Goal: Navigation & Orientation: Understand site structure

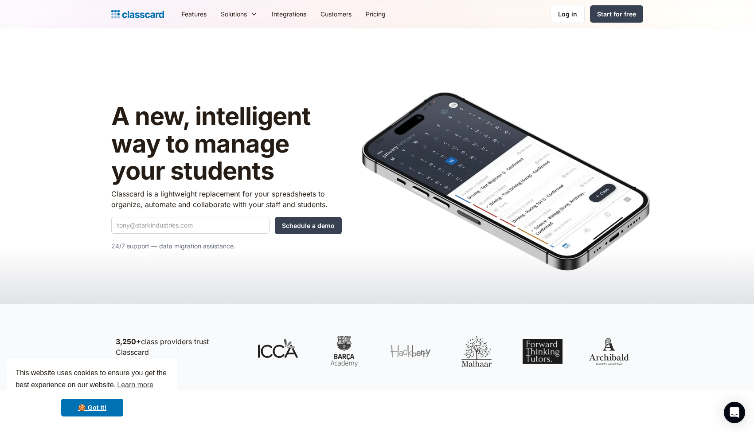
scroll to position [189, 0]
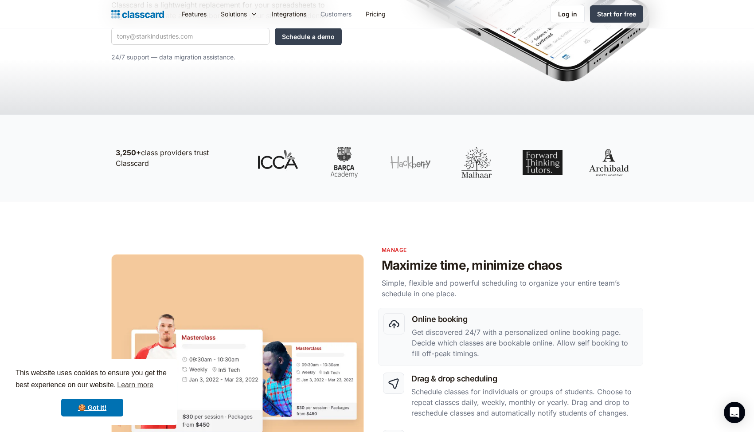
click at [338, 14] on link "Customers" at bounding box center [335, 14] width 45 height 20
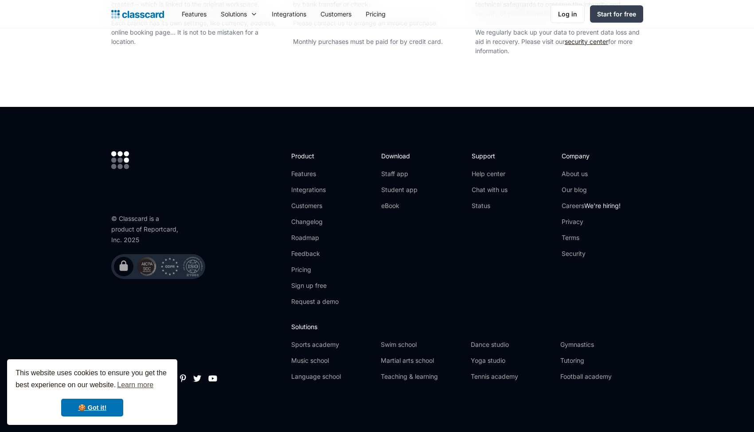
scroll to position [1564, 0]
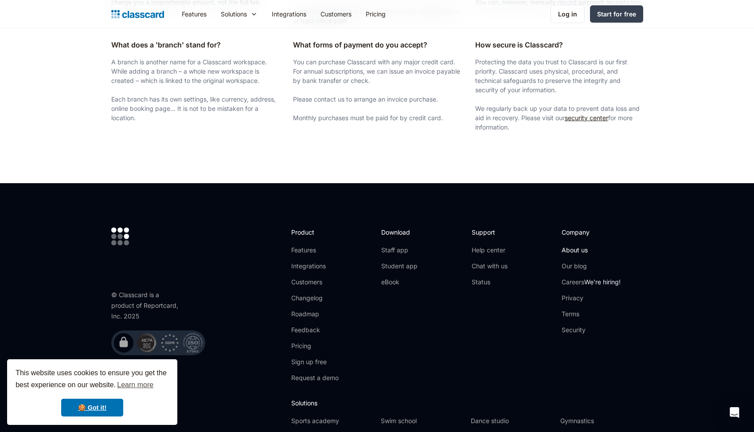
click at [574, 251] on link "About us" at bounding box center [591, 250] width 59 height 9
